Goal: Task Accomplishment & Management: Use online tool/utility

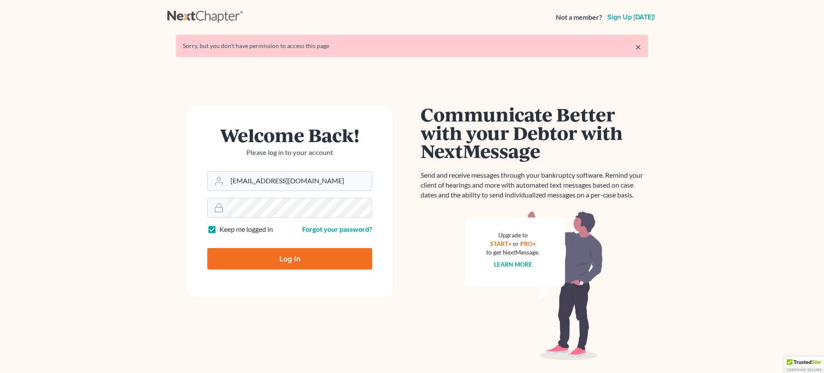
type input "Thinking..."
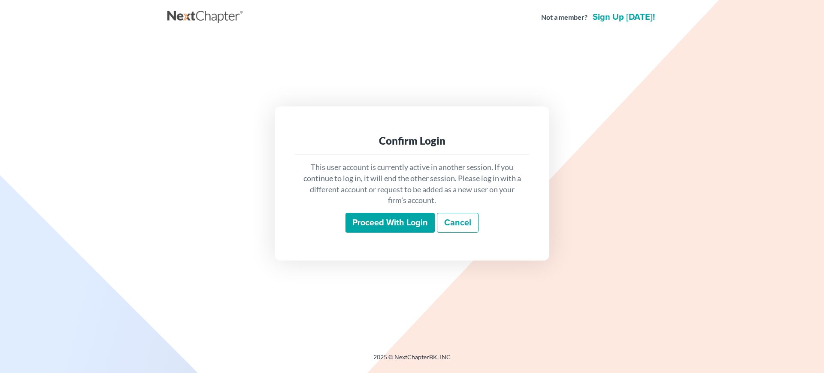
click at [383, 223] on input "Proceed with login" at bounding box center [389, 223] width 89 height 20
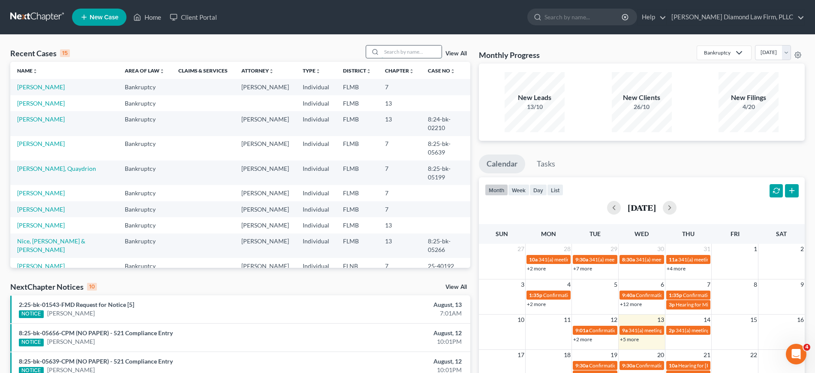
click at [401, 52] on input "search" at bounding box center [412, 51] width 60 height 12
type input "harrison"
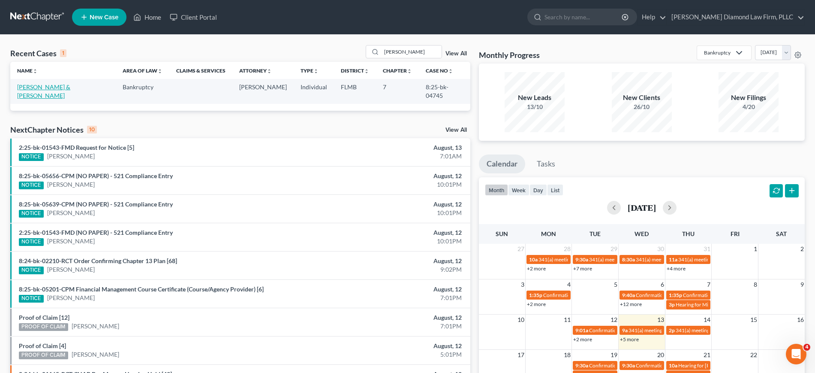
click at [47, 88] on link "Harrison, Eric & Dana" at bounding box center [43, 91] width 53 height 16
select select "4"
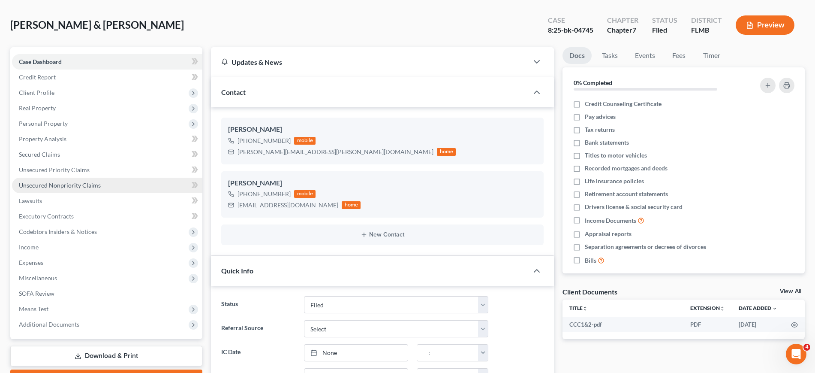
scroll to position [54, 0]
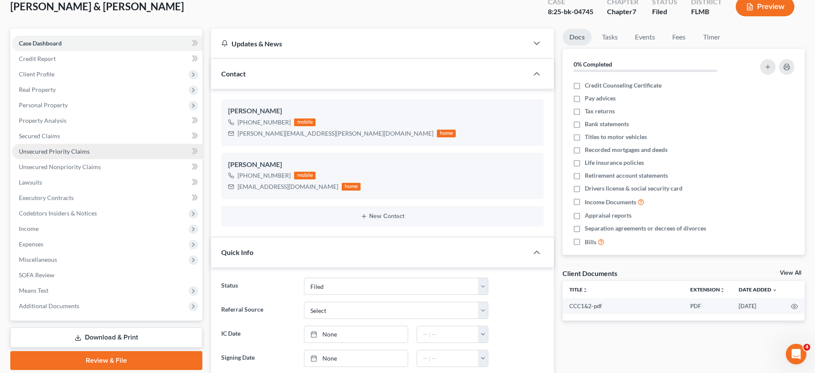
click at [54, 151] on span "Unsecured Priority Claims" at bounding box center [54, 151] width 71 height 7
